Goal: Information Seeking & Learning: Check status

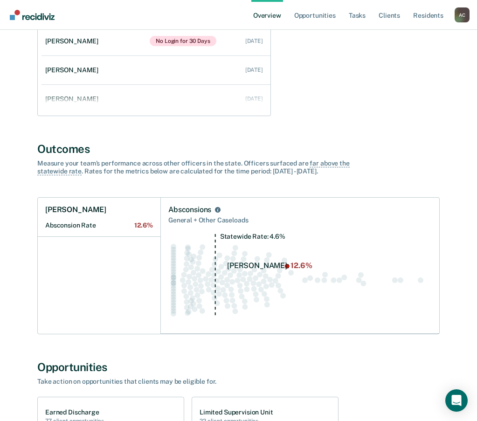
scroll to position [233, 0]
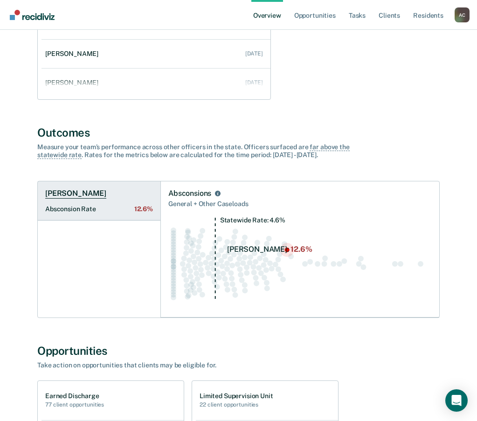
click at [89, 195] on h1 "[PERSON_NAME]" at bounding box center [75, 193] width 61 height 9
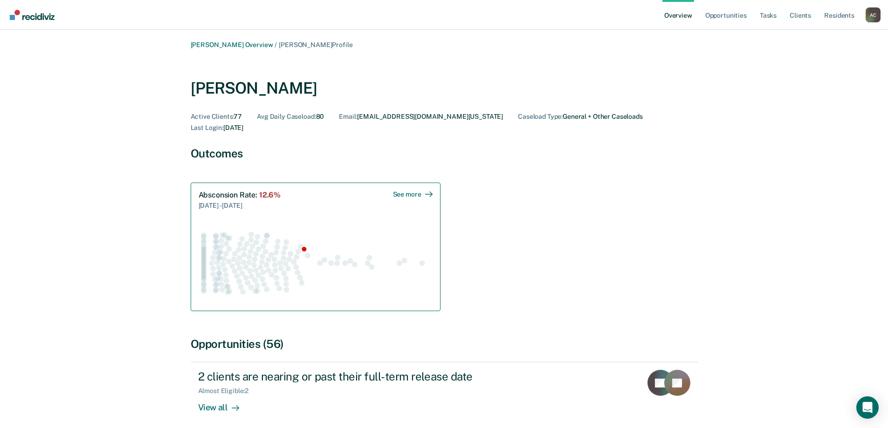
click at [227, 191] on div "Absconsion Rate : 12.6%" at bounding box center [240, 195] width 83 height 9
